Goal: Task Accomplishment & Management: Complete application form

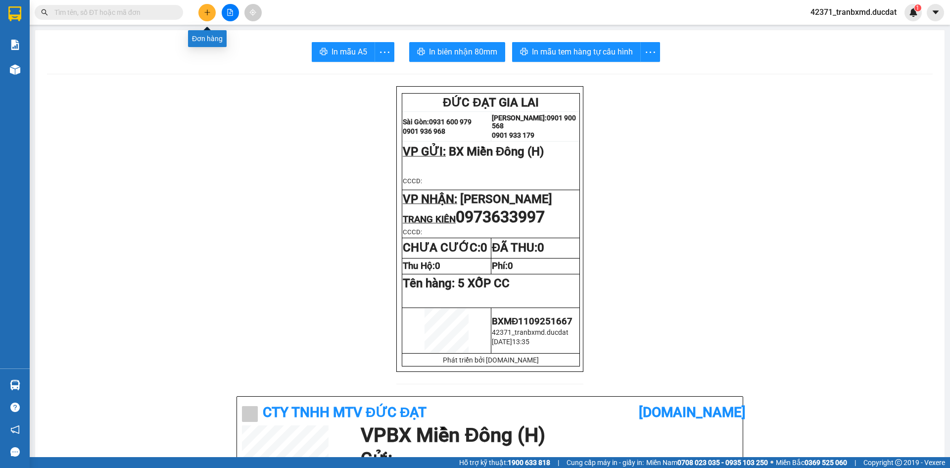
click at [211, 15] on button at bounding box center [206, 12] width 17 height 17
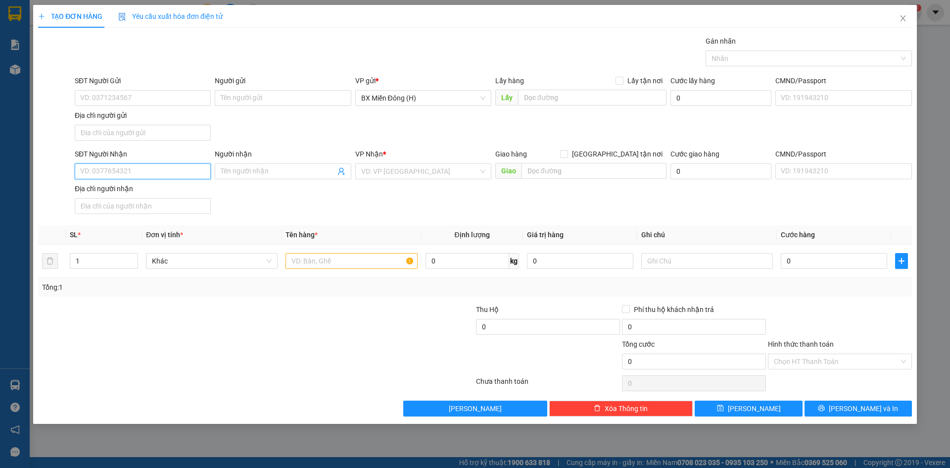
click at [193, 170] on input "SĐT Người Nhận" at bounding box center [143, 171] width 136 height 16
type input "0328847852"
click at [410, 213] on div "SĐT Người Nhận 0328847852 0328847852 Người nhận Tên người nhận VP Nhận * VD: VP…" at bounding box center [493, 182] width 841 height 69
click at [315, 256] on input "text" at bounding box center [351, 261] width 132 height 16
type input "1 BÌ THƯ CC"
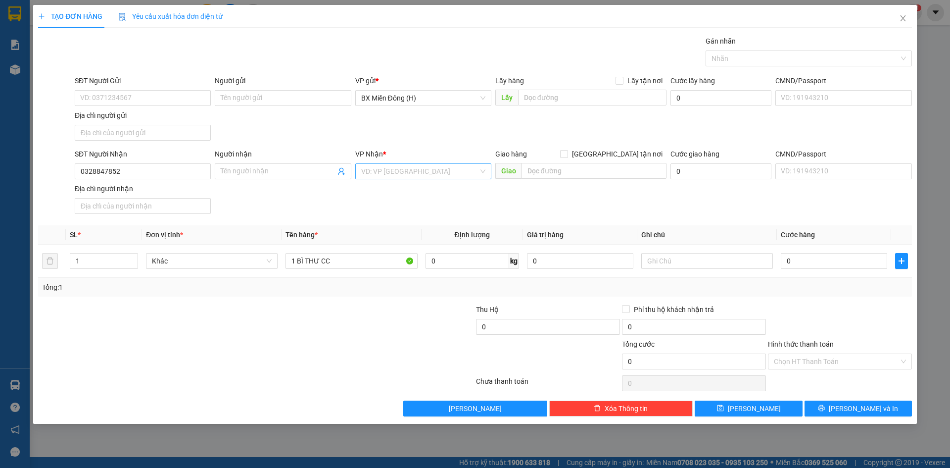
click at [430, 171] on input "search" at bounding box center [419, 171] width 117 height 15
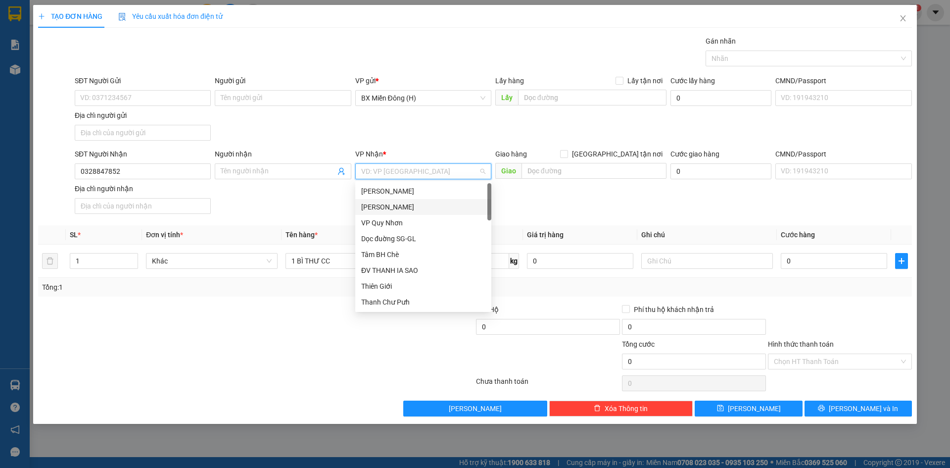
click at [431, 207] on div "[PERSON_NAME]" at bounding box center [423, 206] width 124 height 11
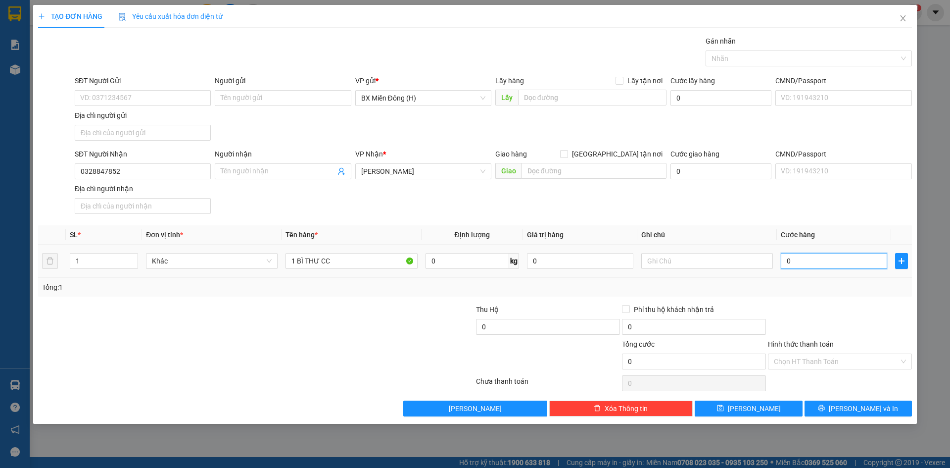
click at [812, 256] on input "0" at bounding box center [834, 261] width 106 height 16
type input "003"
type input "3"
type input "0.030"
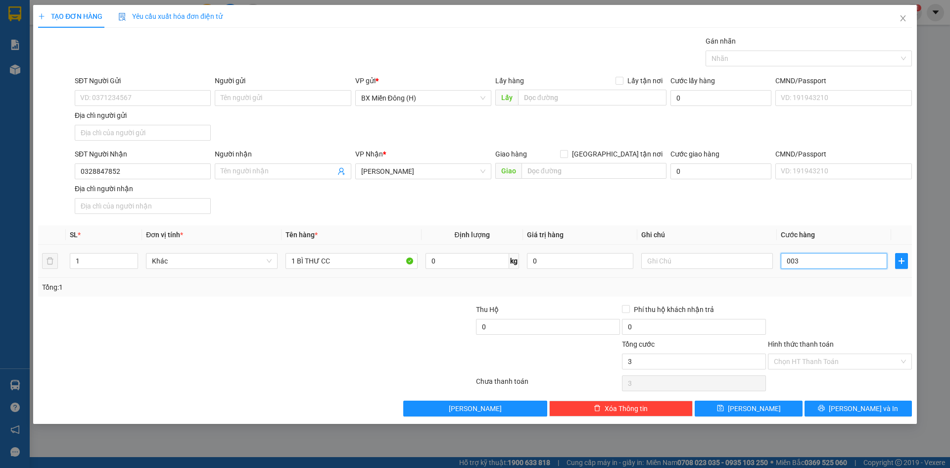
type input "30"
type input "30.000"
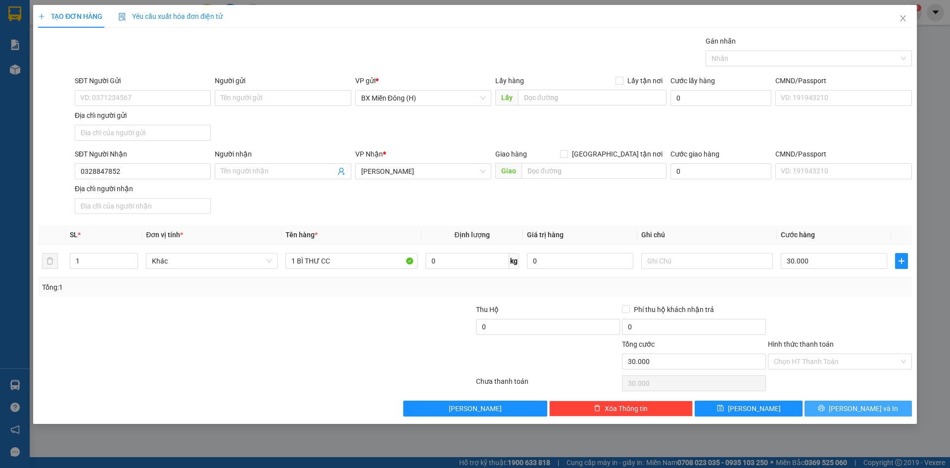
click at [881, 412] on button "[PERSON_NAME] và In" at bounding box center [857, 408] width 107 height 16
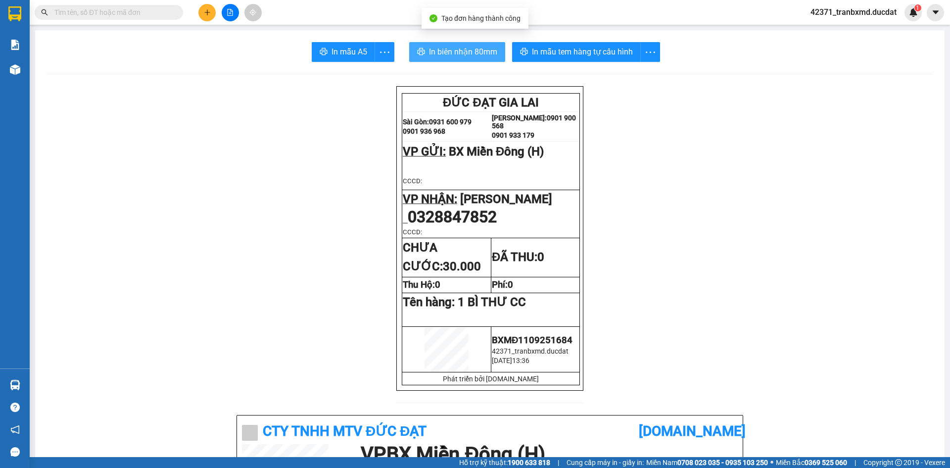
click at [470, 57] on span "In biên nhận 80mm" at bounding box center [463, 52] width 68 height 12
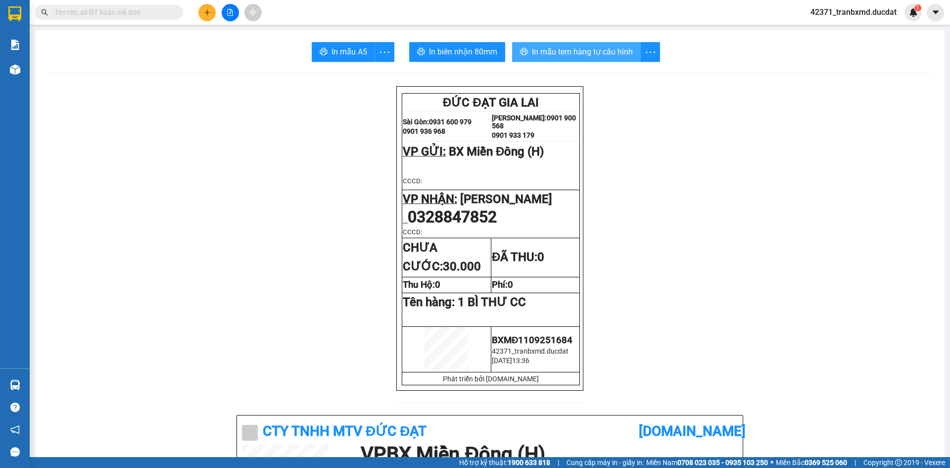
click at [565, 51] on span "In mẫu tem hàng tự cấu hình" at bounding box center [582, 52] width 101 height 12
click at [204, 8] on button at bounding box center [206, 12] width 17 height 17
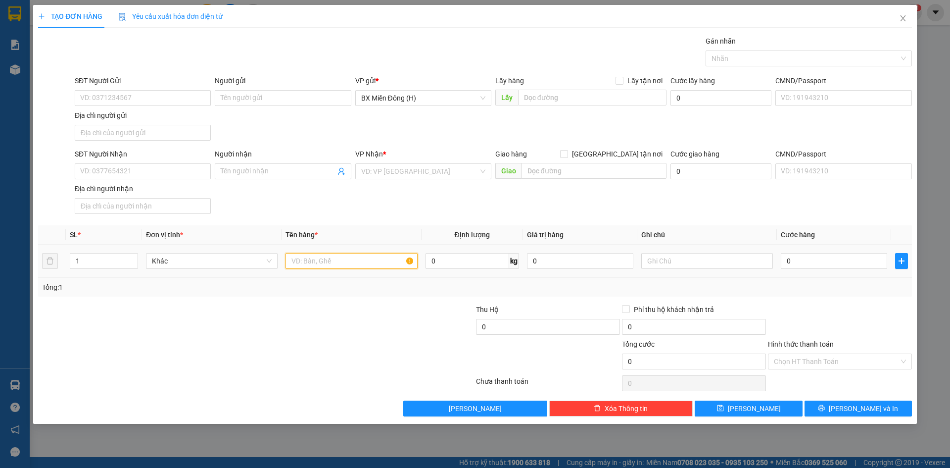
click at [326, 262] on input "text" at bounding box center [351, 261] width 132 height 16
type input "TG QUẠT"
click at [196, 182] on div "SĐT Người Nhận VD: 0377654321" at bounding box center [143, 165] width 136 height 35
click at [421, 171] on input "search" at bounding box center [419, 171] width 117 height 15
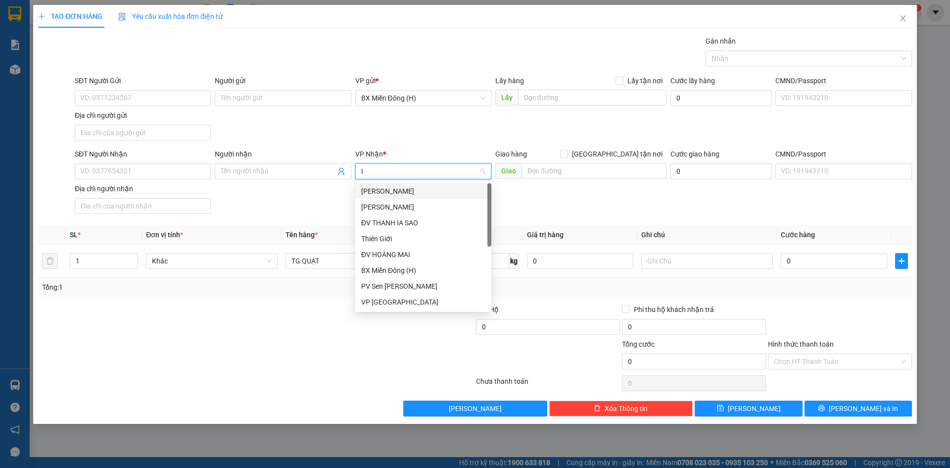
type input "IA"
click at [387, 301] on div "VP IALY" at bounding box center [423, 301] width 124 height 11
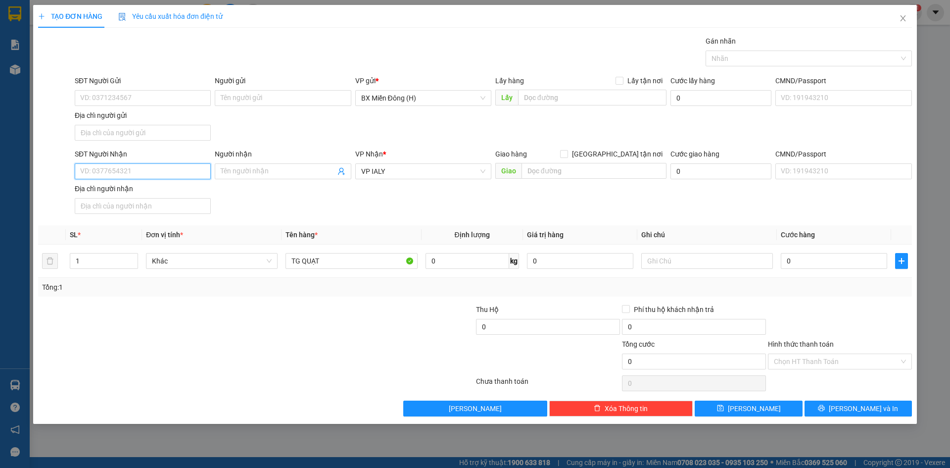
click at [124, 176] on input "SĐT Người Nhận" at bounding box center [143, 171] width 136 height 16
click at [338, 263] on input "TG QUẠT" at bounding box center [351, 261] width 132 height 16
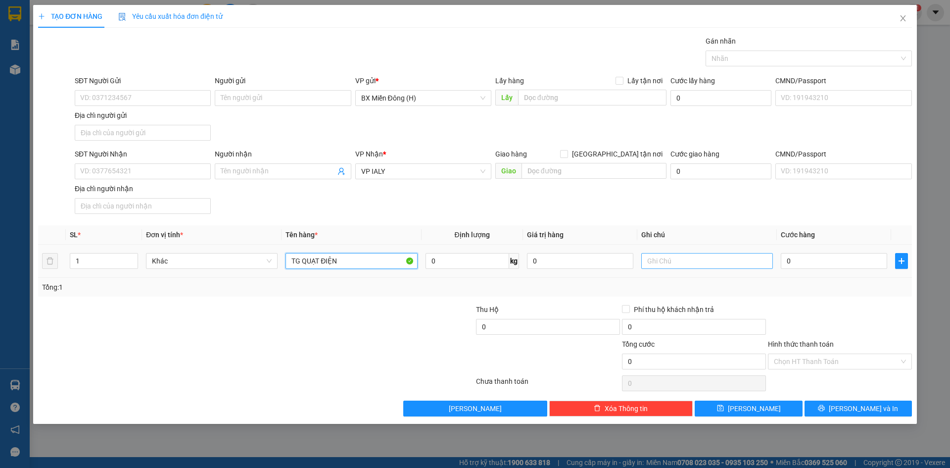
type input "TG QUẠT ĐIỆN"
click at [662, 262] on input "text" at bounding box center [707, 261] width 132 height 16
type input "KHÔNG BAO BỂ"
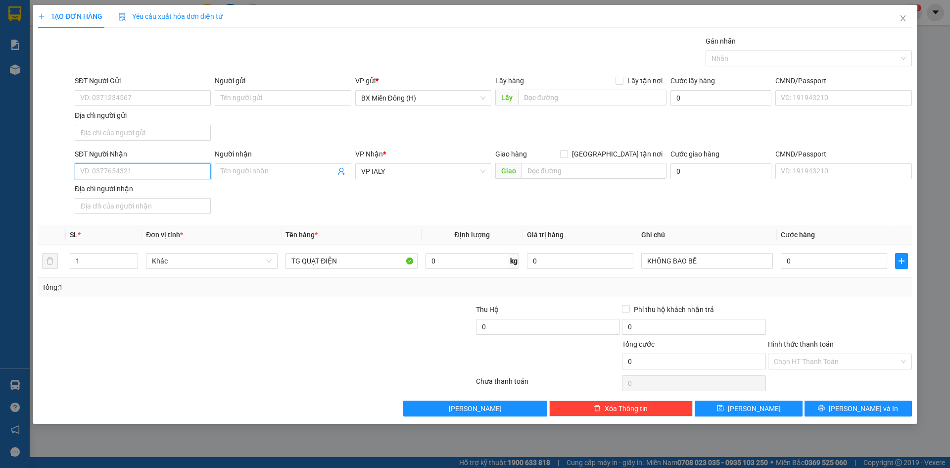
click at [185, 176] on input "SĐT Người Nhận" at bounding box center [143, 171] width 136 height 16
type input "0827246222"
click at [287, 180] on div "Người nhận Tên người nhận" at bounding box center [283, 165] width 136 height 35
click at [286, 176] on input "Người nhận" at bounding box center [278, 171] width 114 height 11
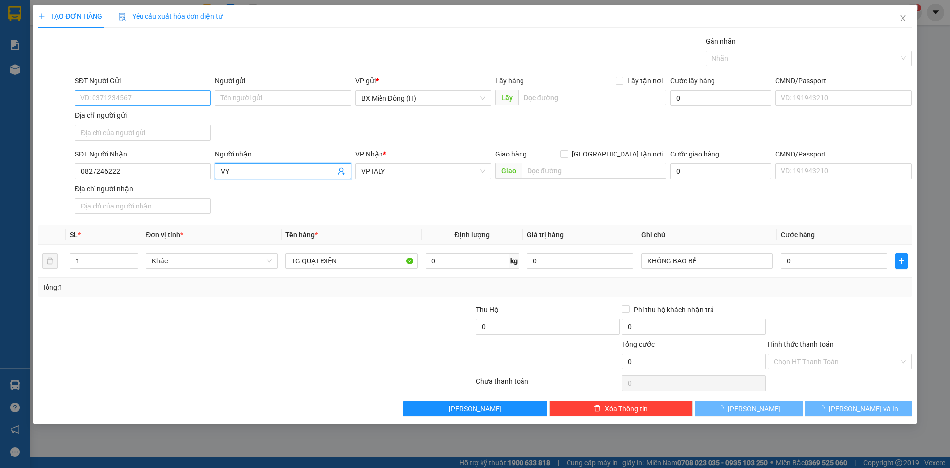
type input "VY"
click at [164, 93] on input "SĐT Người Gửi" at bounding box center [143, 98] width 136 height 16
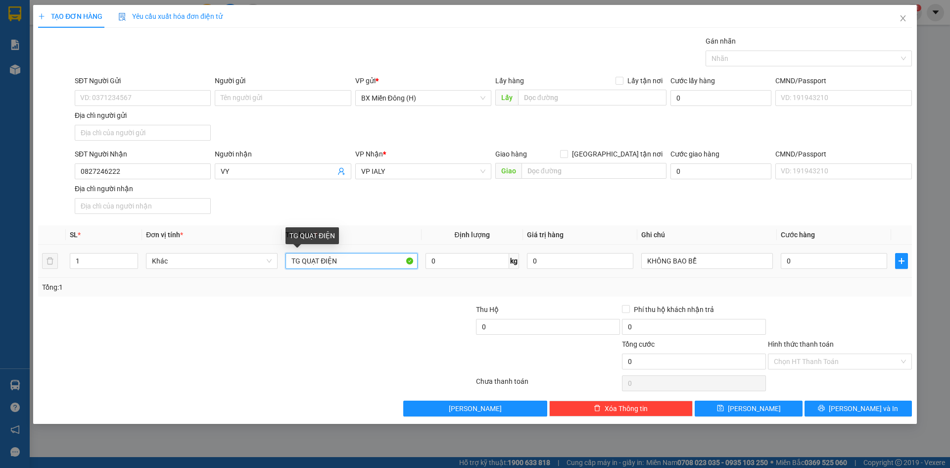
click at [292, 259] on input "TG QUẠT ĐIỆN" at bounding box center [351, 261] width 132 height 16
type input "1 TG QUẠT ĐIỆN"
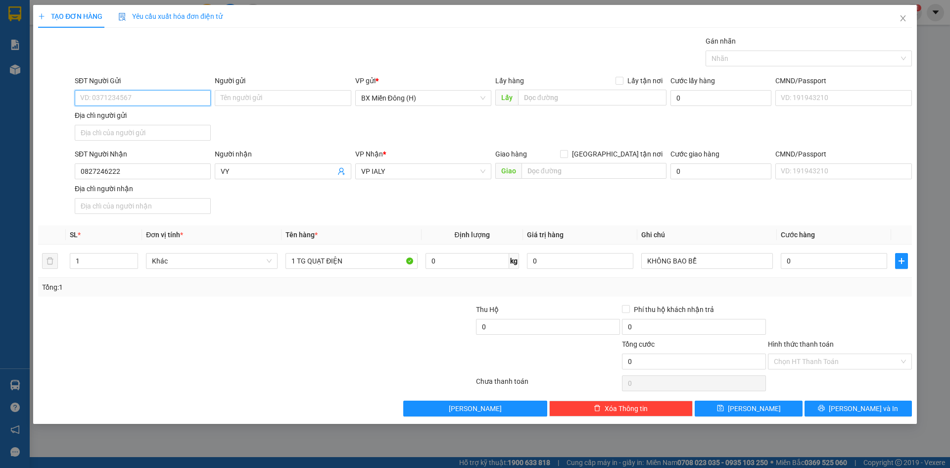
click at [117, 93] on input "SĐT Người Gửi" at bounding box center [143, 98] width 136 height 16
type input "0394445029"
click at [818, 258] on input "0" at bounding box center [834, 261] width 106 height 16
type input "001"
type input "1"
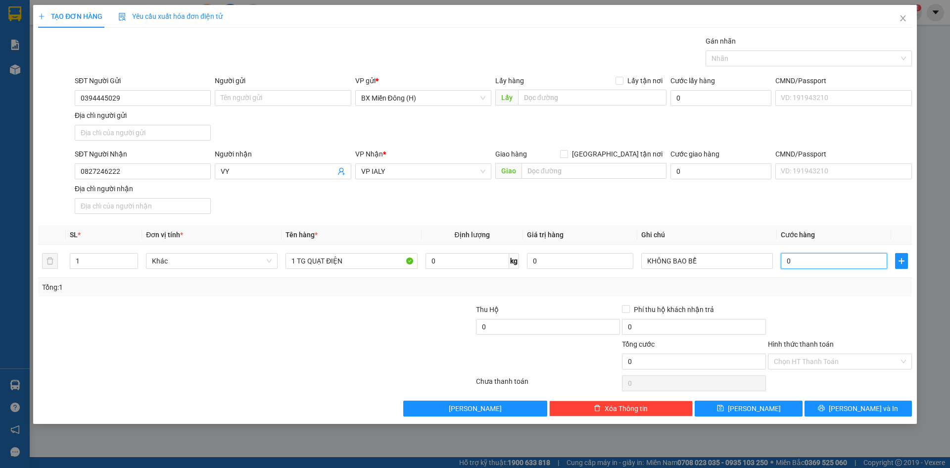
type input "1"
type input "0.012"
type input "12"
type input "00.120"
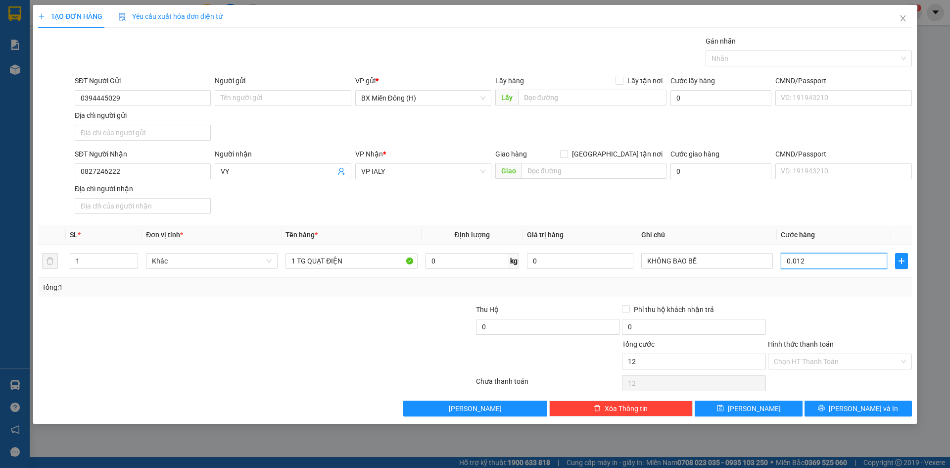
type input "120"
type input "120.000"
click at [838, 354] on input "Hình thức thanh toán" at bounding box center [836, 361] width 125 height 15
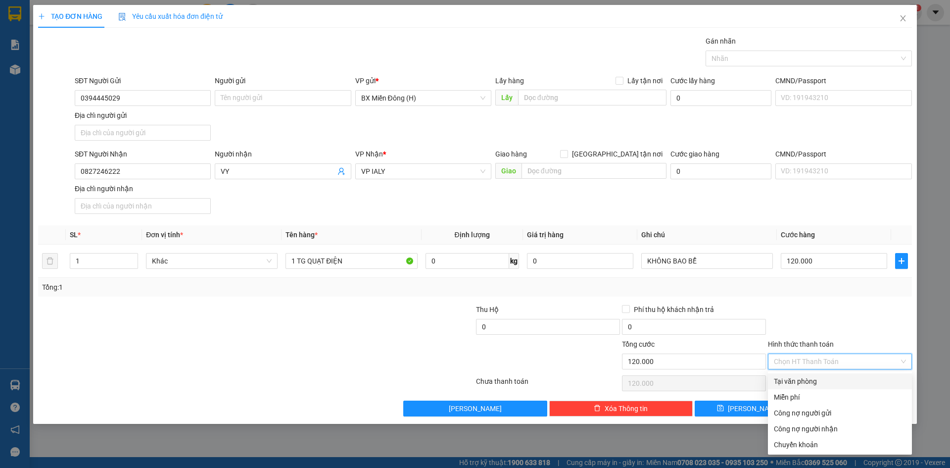
click at [828, 383] on div "Tại văn phòng" at bounding box center [840, 381] width 132 height 11
type input "0"
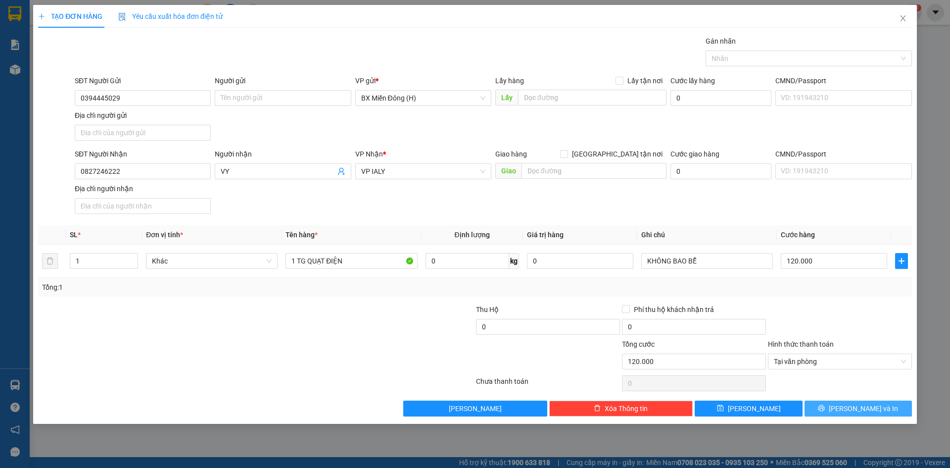
click at [818, 408] on button "[PERSON_NAME] và In" at bounding box center [857, 408] width 107 height 16
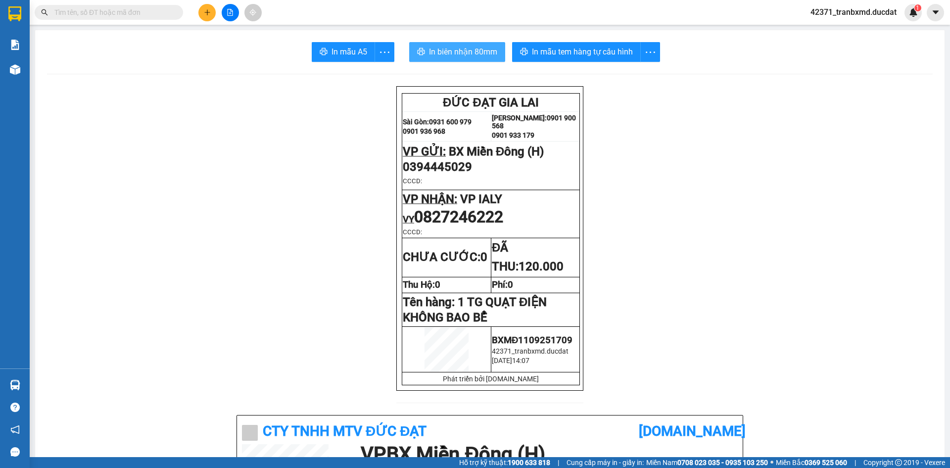
click at [452, 48] on span "In biên nhận 80mm" at bounding box center [463, 52] width 68 height 12
click at [602, 56] on span "In mẫu tem hàng tự cấu hình" at bounding box center [582, 52] width 101 height 12
click at [213, 14] on button at bounding box center [206, 12] width 17 height 17
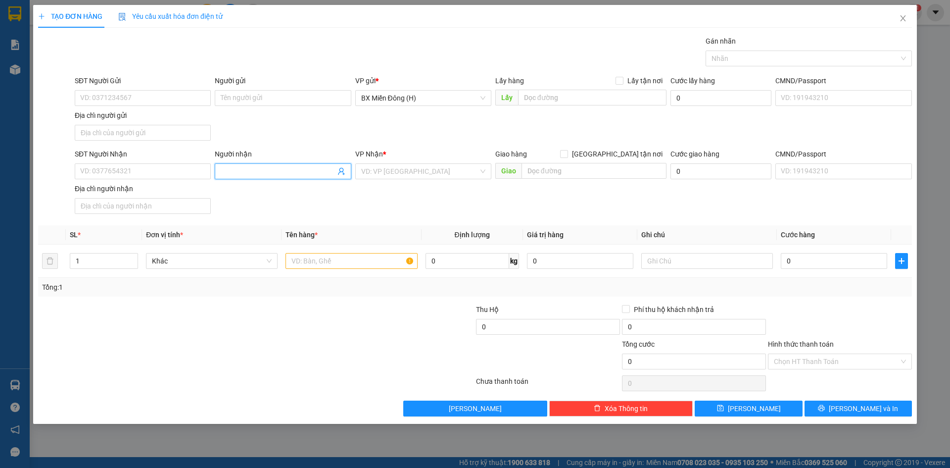
click at [286, 169] on input "Người nhận" at bounding box center [278, 171] width 114 height 11
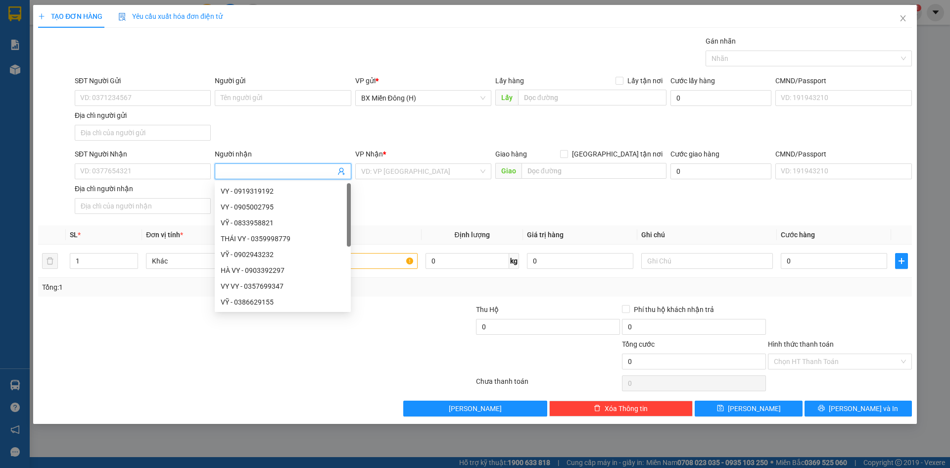
type input "Y"
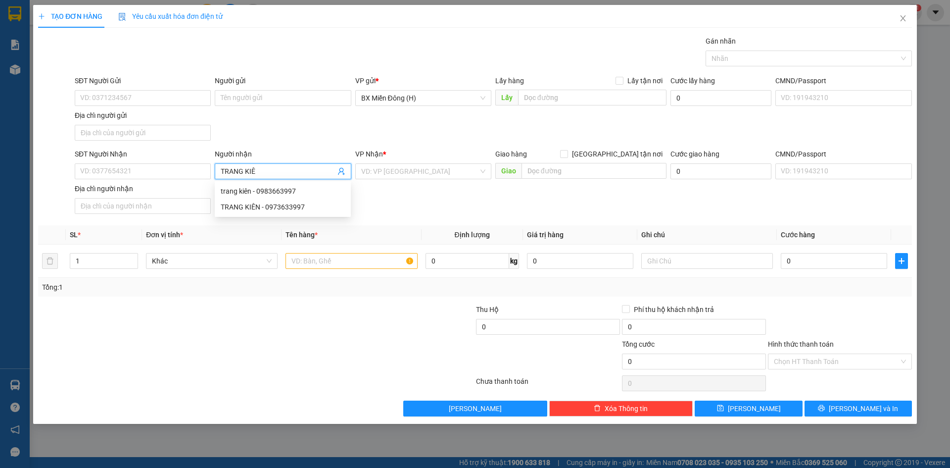
type input "TRANG KIÊN"
click at [260, 209] on div "TRANG KIÊN - 0973633997" at bounding box center [283, 206] width 124 height 11
type input "0973633997"
type input "TRANG KIÊN"
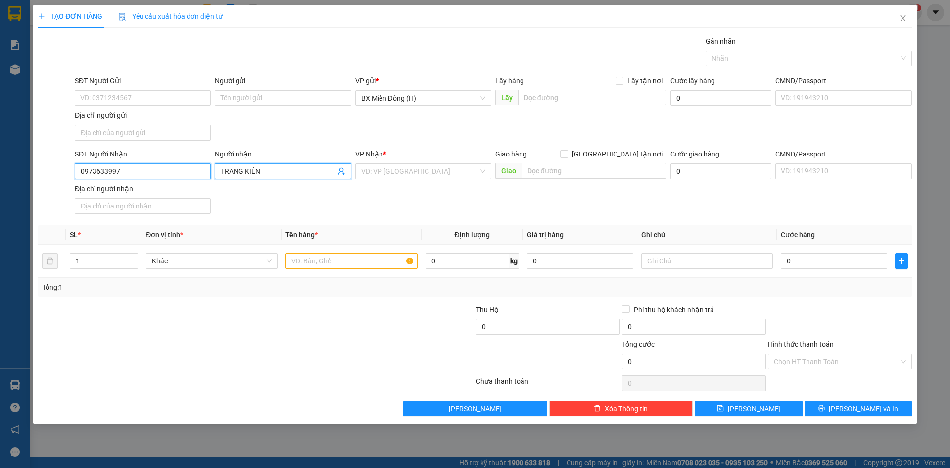
click at [153, 168] on input "0973633997" at bounding box center [143, 171] width 136 height 16
click at [140, 188] on div "0973633997 - TRANG KIÊN" at bounding box center [143, 191] width 124 height 11
type input "0973633997"
click at [381, 269] on div at bounding box center [351, 261] width 132 height 20
click at [372, 262] on input "text" at bounding box center [351, 261] width 132 height 16
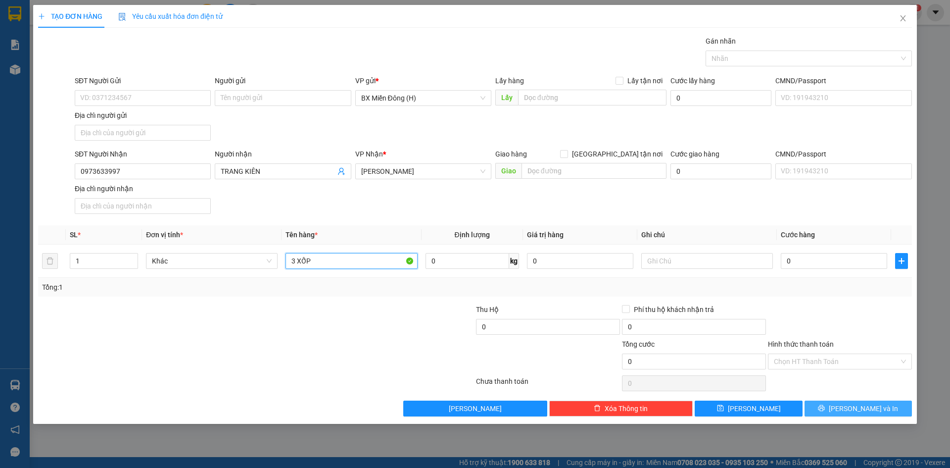
type input "3 XỐP"
click at [860, 411] on span "[PERSON_NAME] và In" at bounding box center [863, 408] width 69 height 11
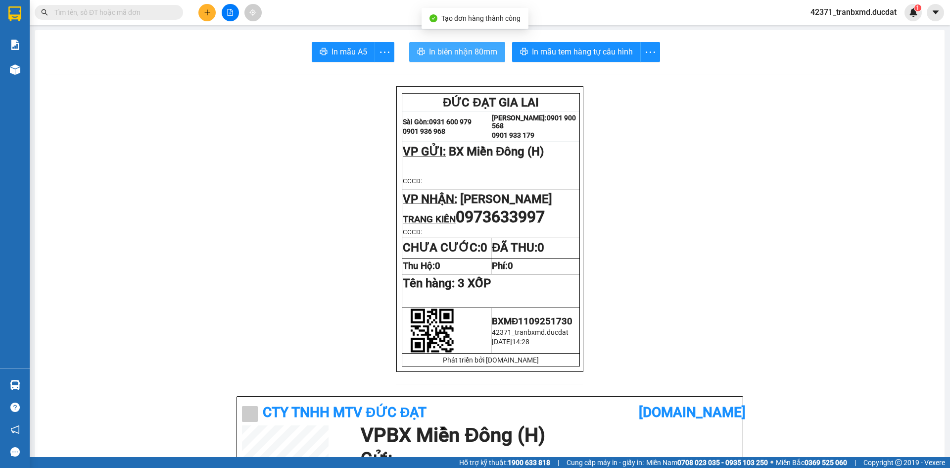
click at [462, 56] on span "In biên nhận 80mm" at bounding box center [463, 52] width 68 height 12
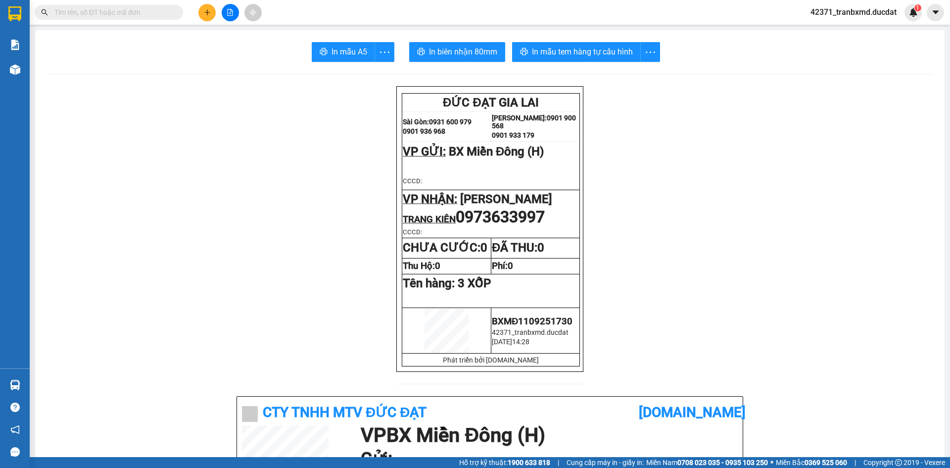
click at [209, 14] on icon "plus" at bounding box center [207, 12] width 7 height 7
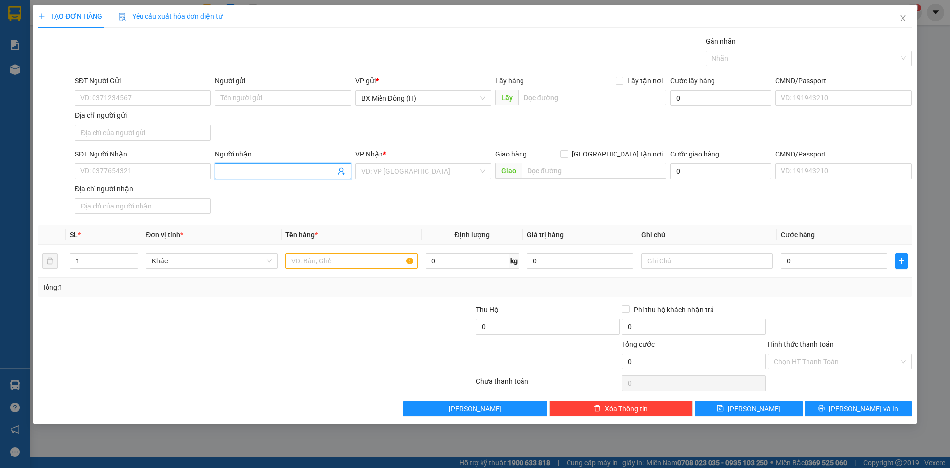
click at [282, 170] on input "Người nhận" at bounding box center [278, 171] width 114 height 11
type input "A. HÒA"
click at [272, 197] on div "A. HÒA - 0966455505" at bounding box center [283, 191] width 136 height 16
type input "0966455505"
type input "A. HÒA"
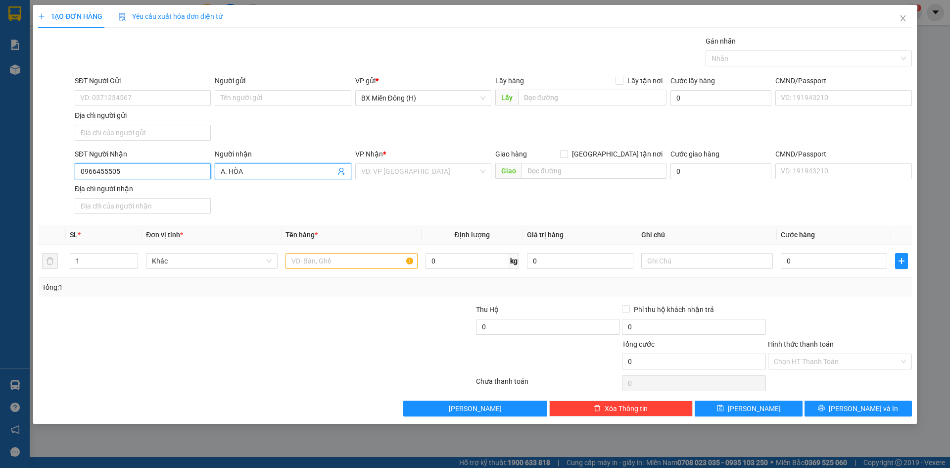
click at [143, 173] on input "0966455505" at bounding box center [143, 171] width 136 height 16
click at [142, 188] on div "0966455505 - A. HÒA" at bounding box center [143, 191] width 124 height 11
type input "0966455505"
click at [370, 254] on input "text" at bounding box center [351, 261] width 132 height 16
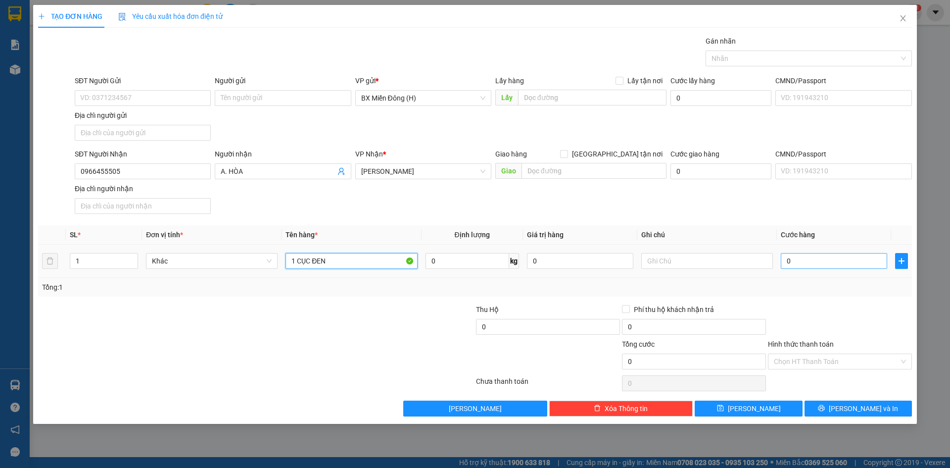
type input "1 CỤC ĐEN"
click at [825, 266] on input "0" at bounding box center [834, 261] width 106 height 16
type input "005"
type input "5"
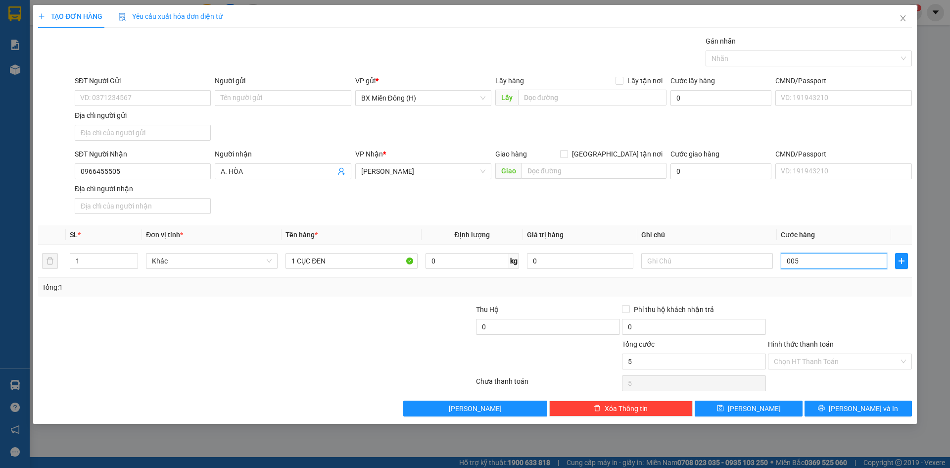
type input "0.050"
type input "50"
type input "50.000"
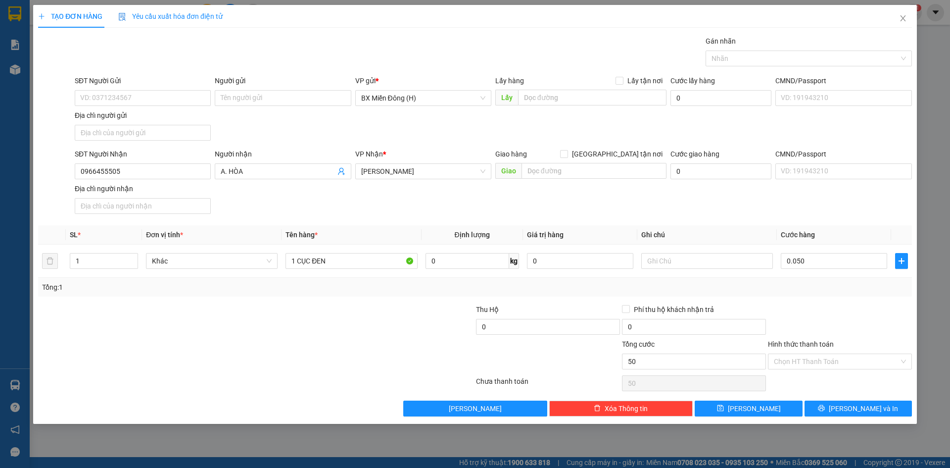
type input "50.000"
click at [854, 417] on div "TẠO ĐƠN HÀNG Yêu cầu xuất hóa đơn điện tử Transit Pickup Surcharge Ids Transit …" at bounding box center [475, 214] width 884 height 419
click at [851, 405] on span "[PERSON_NAME] và In" at bounding box center [863, 408] width 69 height 11
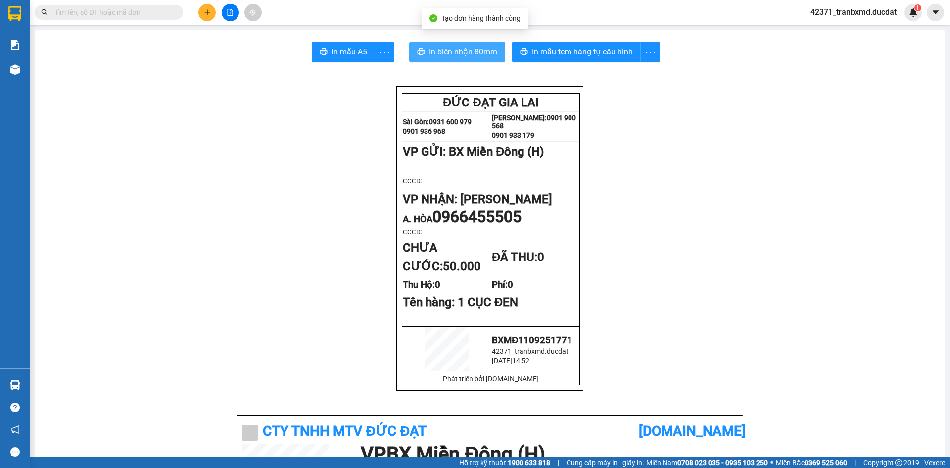
click at [477, 47] on span "In biên nhận 80mm" at bounding box center [463, 52] width 68 height 12
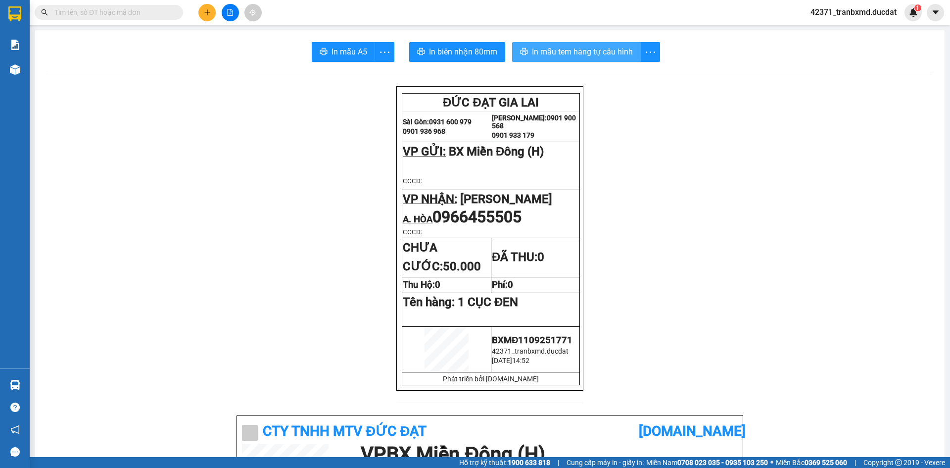
click at [568, 48] on span "In mẫu tem hàng tự cấu hình" at bounding box center [582, 52] width 101 height 12
click at [199, 13] on button at bounding box center [206, 12] width 17 height 17
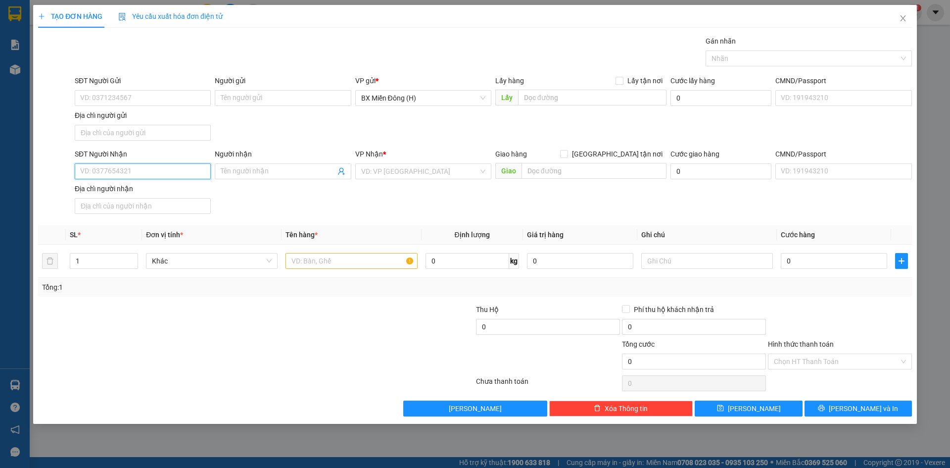
click at [181, 168] on input "SĐT Người Nhận" at bounding box center [143, 171] width 136 height 16
click at [128, 173] on input "3117" at bounding box center [143, 171] width 136 height 16
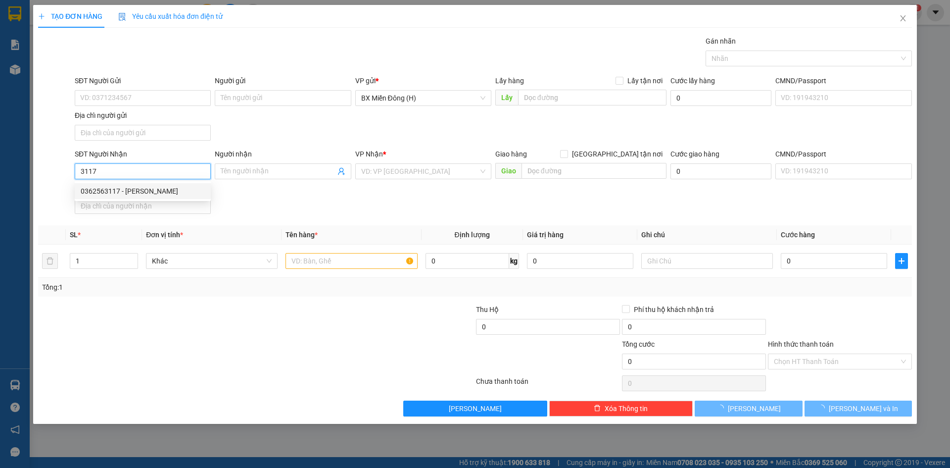
click at [147, 194] on div "0362563117 - [PERSON_NAME]" at bounding box center [143, 191] width 124 height 11
type input "0362563117"
type input "C HẢI"
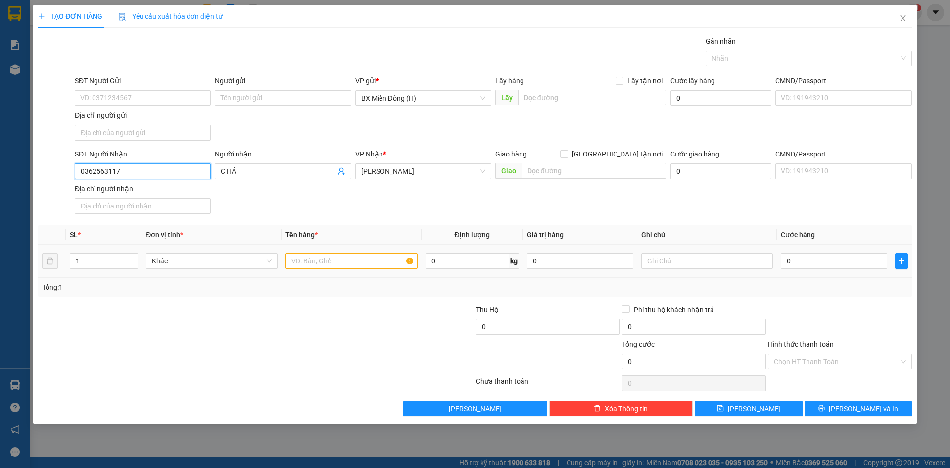
type input "0362563117"
click at [356, 256] on input "text" at bounding box center [351, 261] width 132 height 16
type input "1 TG CC"
click at [858, 262] on input "0" at bounding box center [834, 261] width 106 height 16
type input "004"
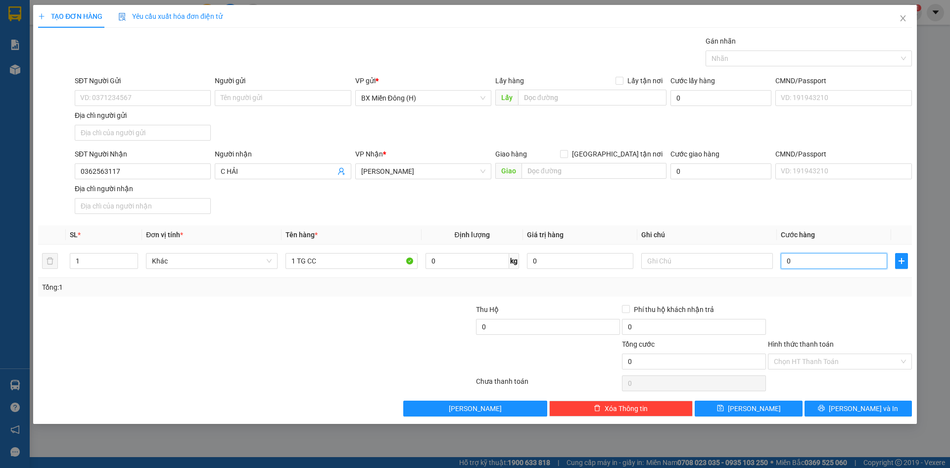
type input "4"
type input "0.040"
type input "40"
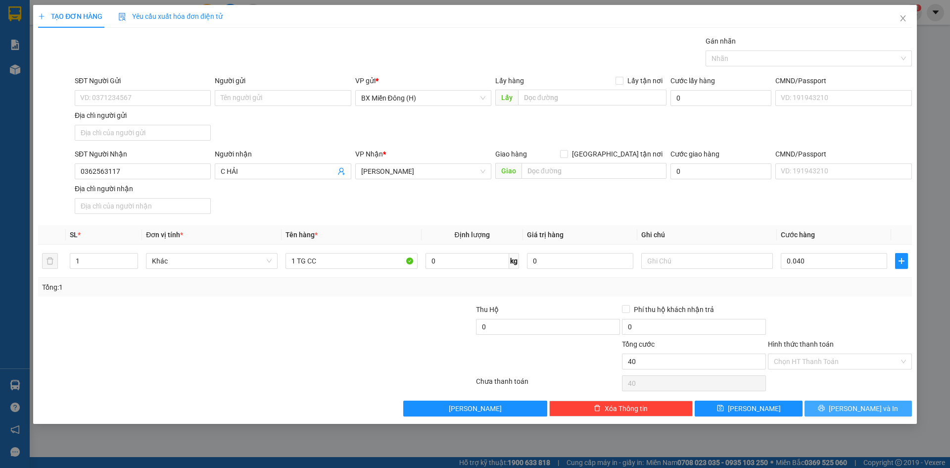
type input "40.000"
click at [875, 407] on span "[PERSON_NAME] và In" at bounding box center [863, 408] width 69 height 11
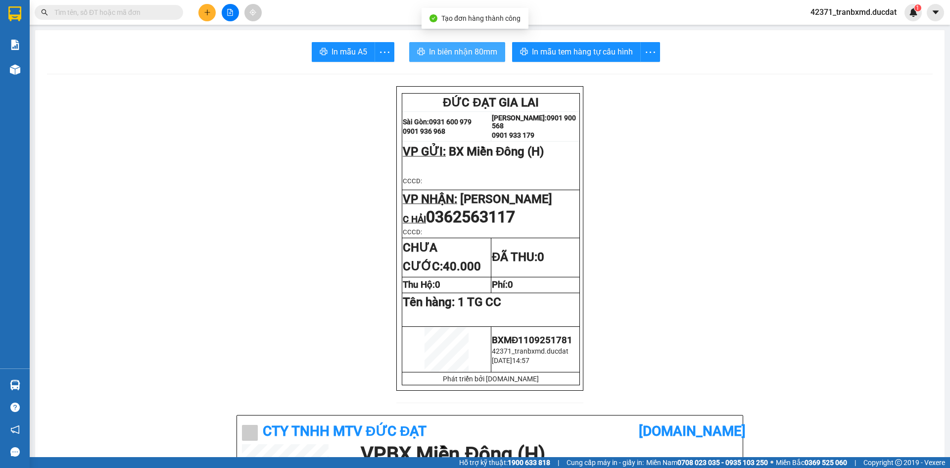
click at [461, 50] on span "In biên nhận 80mm" at bounding box center [463, 52] width 68 height 12
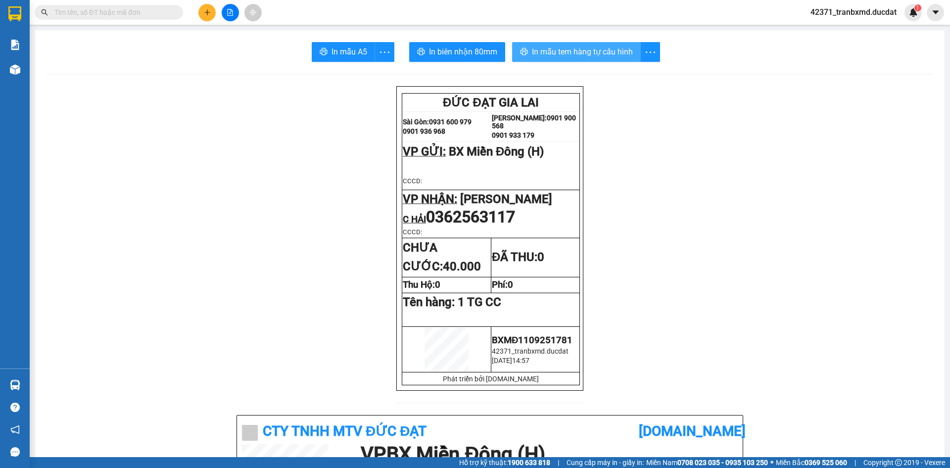
click at [572, 51] on span "In mẫu tem hàng tự cấu hình" at bounding box center [582, 52] width 101 height 12
click at [213, 13] on button at bounding box center [206, 12] width 17 height 17
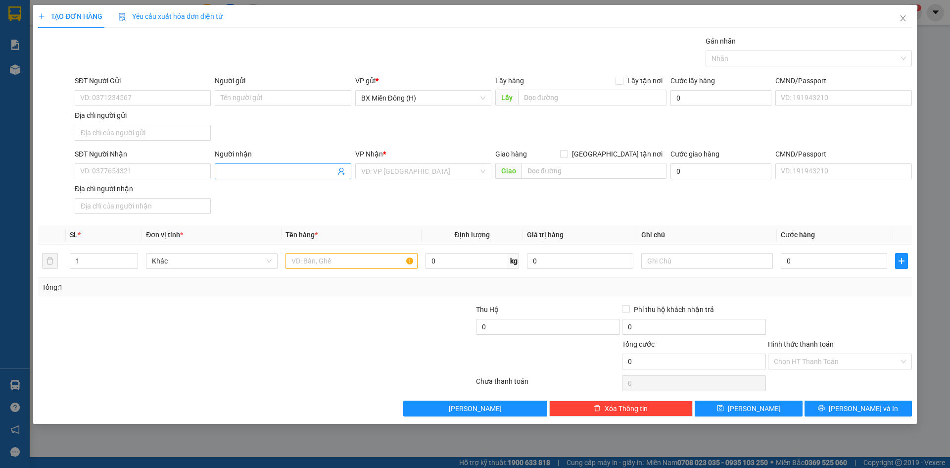
click at [299, 166] on input "Người nhận" at bounding box center [278, 171] width 114 height 11
type input "NHI GL"
click at [277, 192] on div "NHI GL - 0339654276" at bounding box center [283, 191] width 124 height 11
type input "0339654276"
type input "NHI GL"
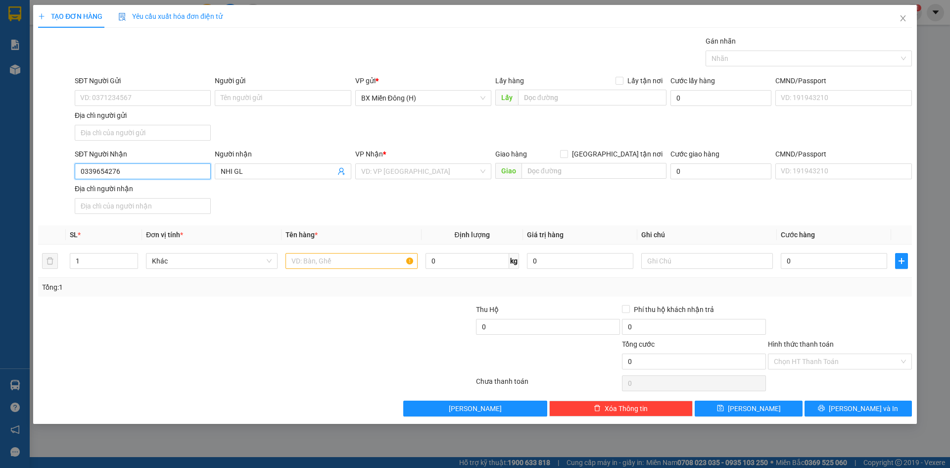
click at [182, 175] on input "0339654276" at bounding box center [143, 171] width 136 height 16
click at [147, 187] on div "0339654276 - NHI GL" at bounding box center [143, 191] width 124 height 11
type input "0339654276"
click at [326, 264] on input "text" at bounding box center [351, 261] width 132 height 16
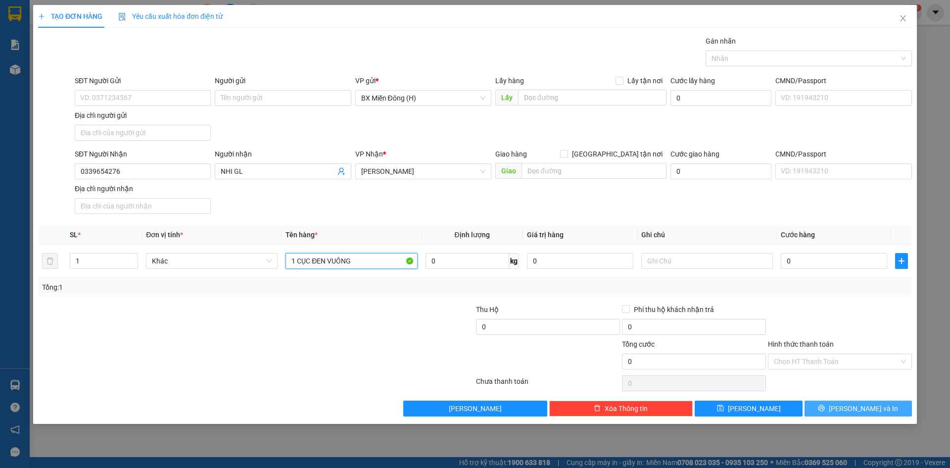
type input "1 CỤC ĐEN VUÔNG"
click at [864, 410] on span "[PERSON_NAME] và In" at bounding box center [863, 408] width 69 height 11
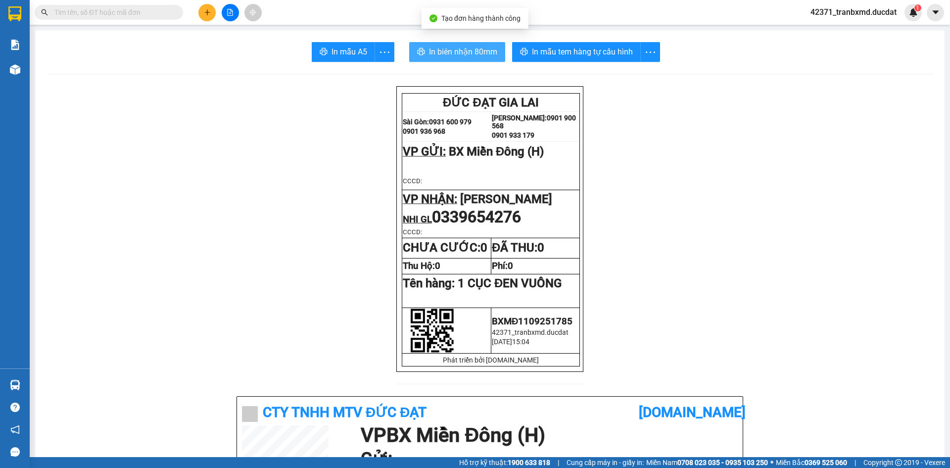
click at [430, 53] on span "In biên nhận 80mm" at bounding box center [463, 52] width 68 height 12
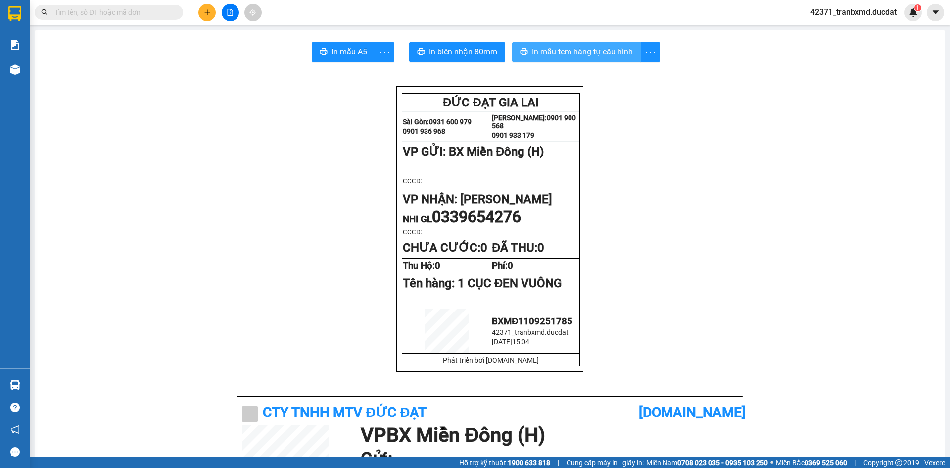
click at [572, 47] on span "In mẫu tem hàng tự cấu hình" at bounding box center [582, 52] width 101 height 12
click at [209, 10] on icon "plus" at bounding box center [207, 12] width 7 height 7
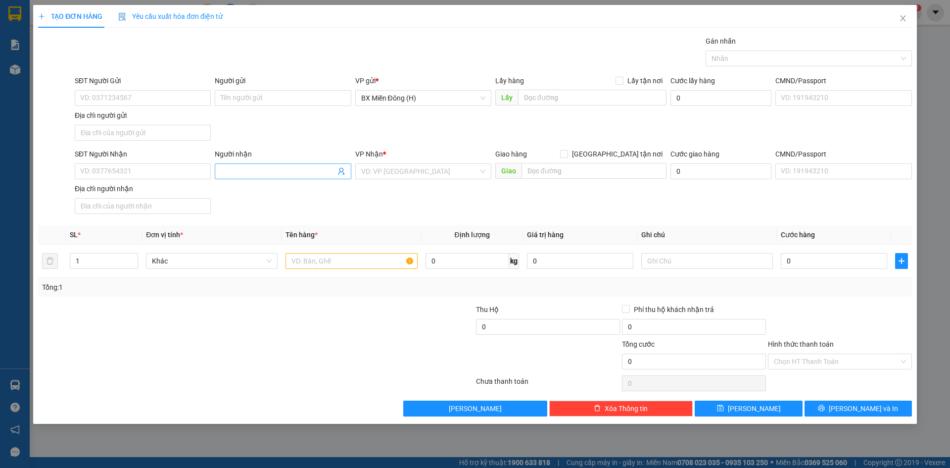
click at [329, 167] on input "Người nhận" at bounding box center [278, 171] width 114 height 11
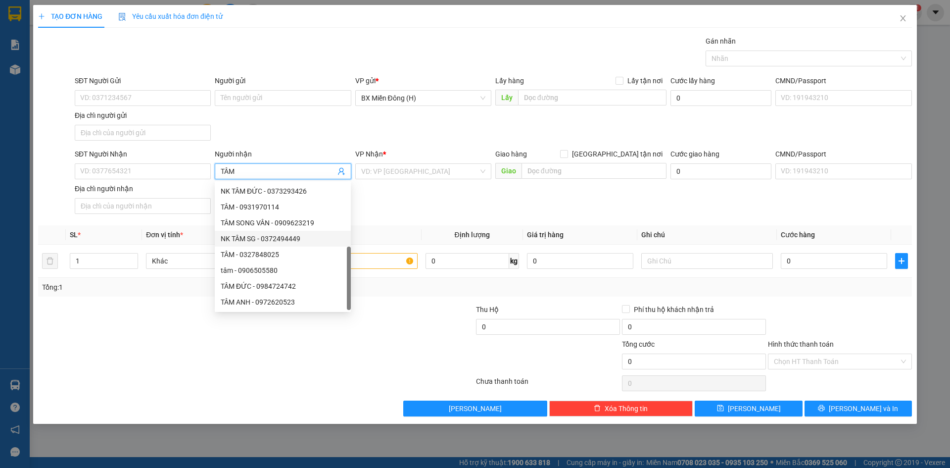
scroll to position [32, 0]
type input "TÂM"
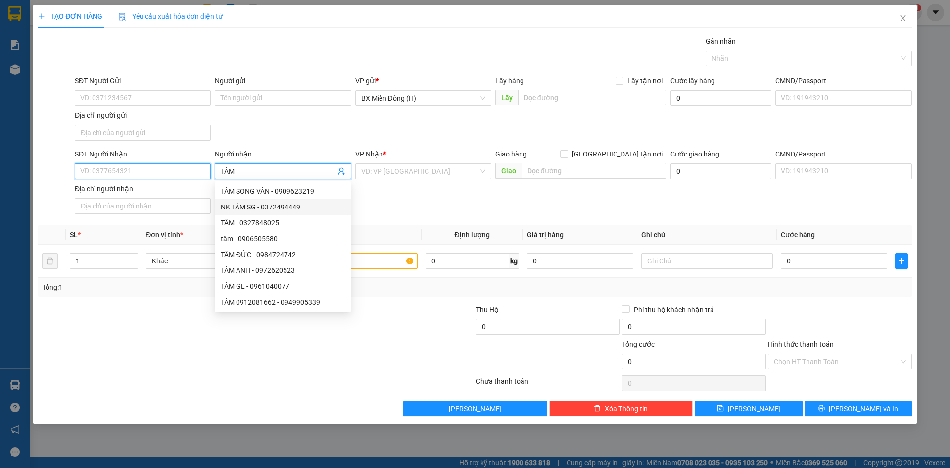
click at [90, 175] on input "SĐT Người Nhận" at bounding box center [143, 171] width 136 height 16
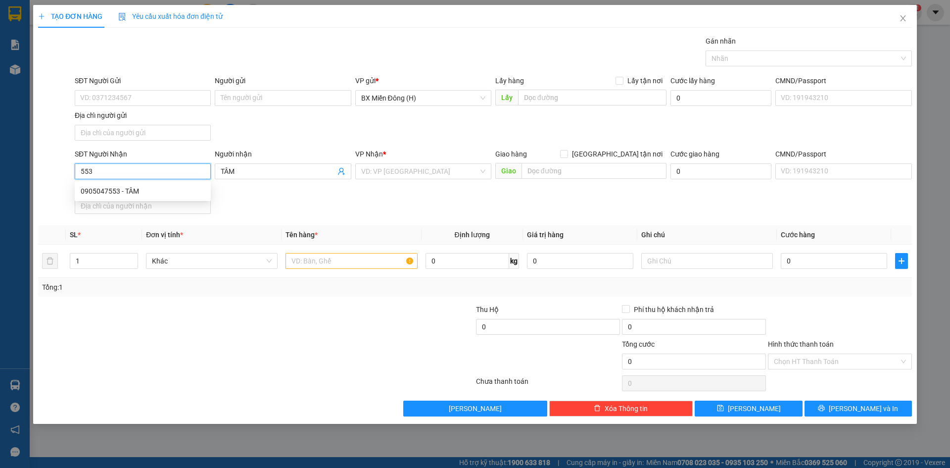
click at [137, 191] on div "0905047553 - TÂM" at bounding box center [143, 191] width 124 height 11
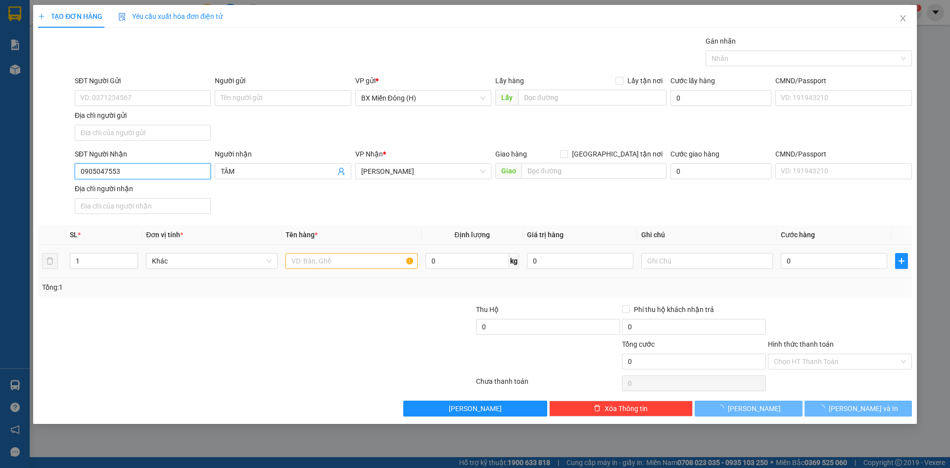
type input "0905047553"
click at [322, 268] on input "text" at bounding box center [351, 261] width 132 height 16
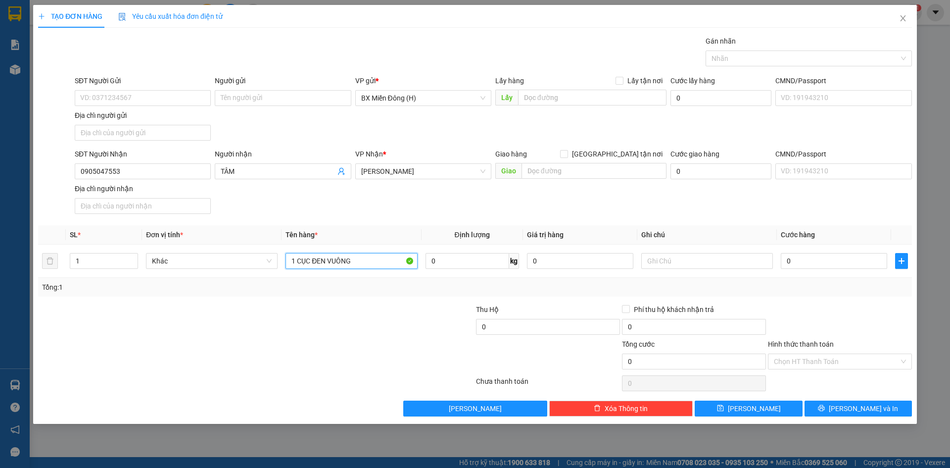
type input "1 CỤC ĐEN VUÔNG"
click at [888, 417] on div "TẠO ĐƠN HÀNG Yêu cầu xuất hóa đơn điện tử Transit Pickup Surcharge Ids Transit …" at bounding box center [475, 214] width 884 height 419
click at [887, 414] on button "[PERSON_NAME] và In" at bounding box center [857, 408] width 107 height 16
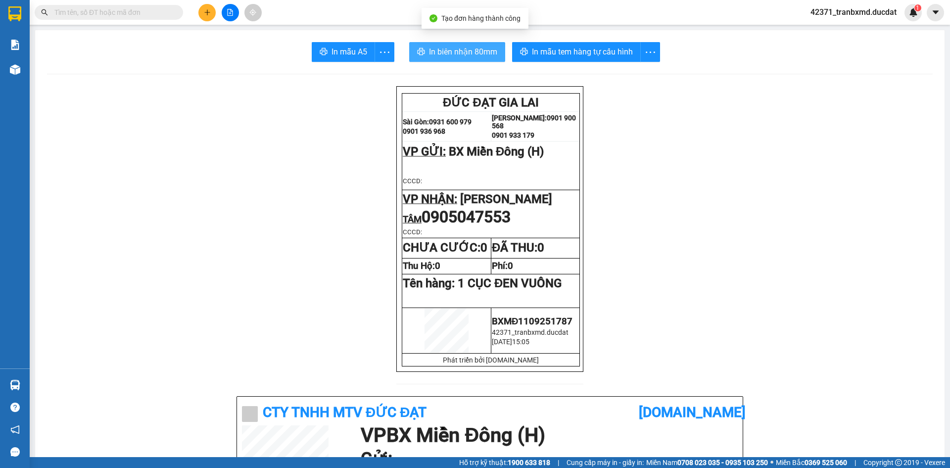
click at [487, 57] on span "In biên nhận 80mm" at bounding box center [463, 52] width 68 height 12
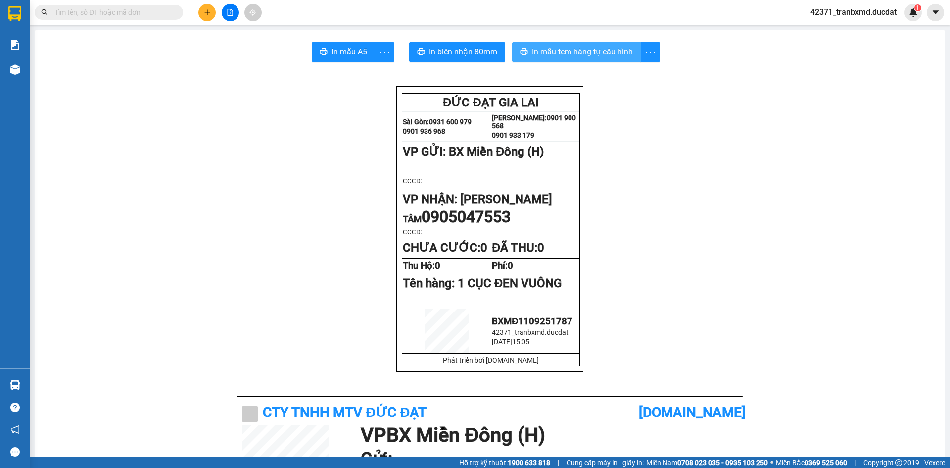
click at [554, 58] on span "In mẫu tem hàng tự cấu hình" at bounding box center [582, 52] width 101 height 12
